Goal: Submit feedback/report problem

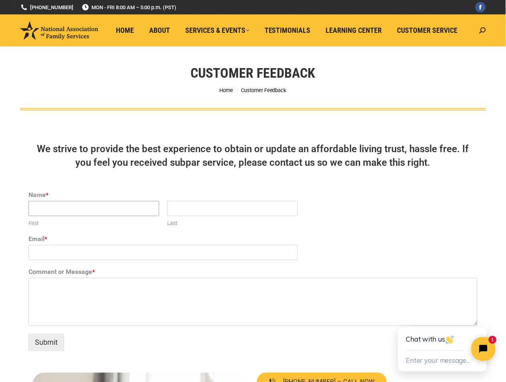
click at [53, 210] on input "First" at bounding box center [93, 208] width 131 height 15
type input "[PERSON_NAME]"
type input "[EMAIL_ADDRESS][DOMAIN_NAME]"
click at [44, 293] on textarea "Comment or Message *" at bounding box center [252, 302] width 449 height 48
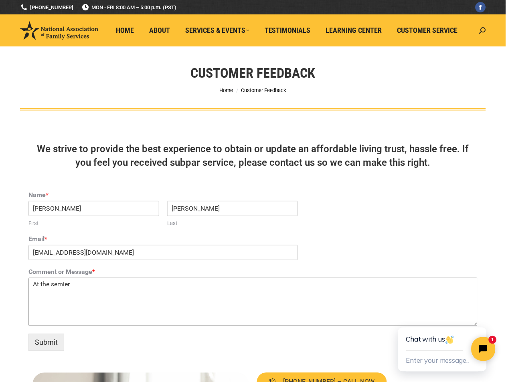
click at [74, 285] on textarea "At the semier" at bounding box center [252, 302] width 449 height 48
click at [230, 285] on textarea "At the semier I was told it weould take about 2 weeks to four" at bounding box center [252, 302] width 449 height 48
click at [227, 285] on textarea "At the semier I was told it weould take about 2 weeks to four" at bounding box center [252, 302] width 449 height 48
click at [248, 285] on textarea "At the semier I was told it weould take about 2 weeks to four weeks its been it…" at bounding box center [252, 302] width 449 height 48
click at [339, 284] on textarea "At the semier I was told it weould take about 2 weeks to four weeks its been 3 …" at bounding box center [252, 302] width 449 height 48
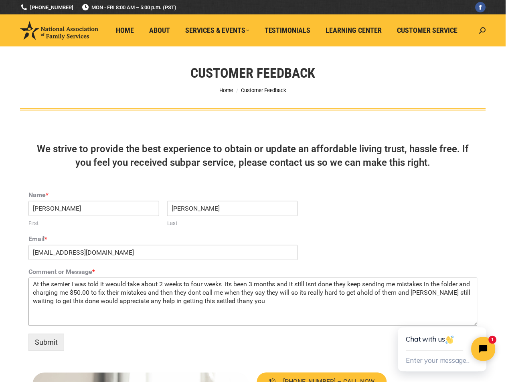
click at [232, 300] on textarea "At the semier I was told it weould take about 2 weeks to four weeks its been 3 …" at bounding box center [252, 302] width 449 height 48
click at [127, 285] on textarea "At the semier I was told it weould take about 2 weeks to four weeks its been 3 …" at bounding box center [252, 302] width 449 height 48
type textarea "At the semier I was told it would take about 2 weeks to four weeks its been 3 m…"
click at [48, 338] on button "Submit" at bounding box center [46, 342] width 36 height 17
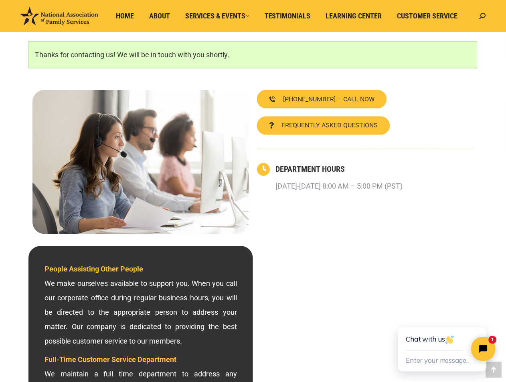
scroll to position [147, 0]
